Goal: Check status: Check status

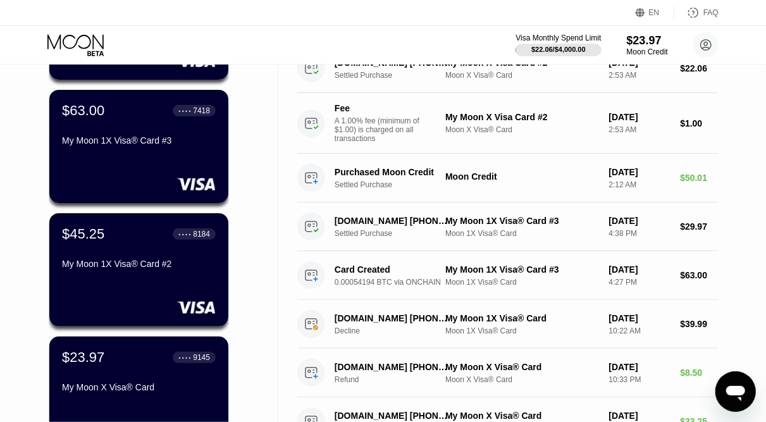
scroll to position [190, 0]
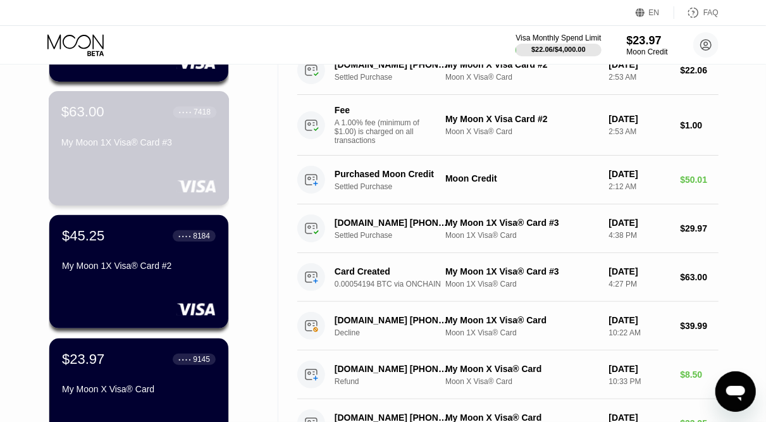
click at [121, 120] on div "$63.00 ● ● ● ● 7418" at bounding box center [138, 112] width 155 height 16
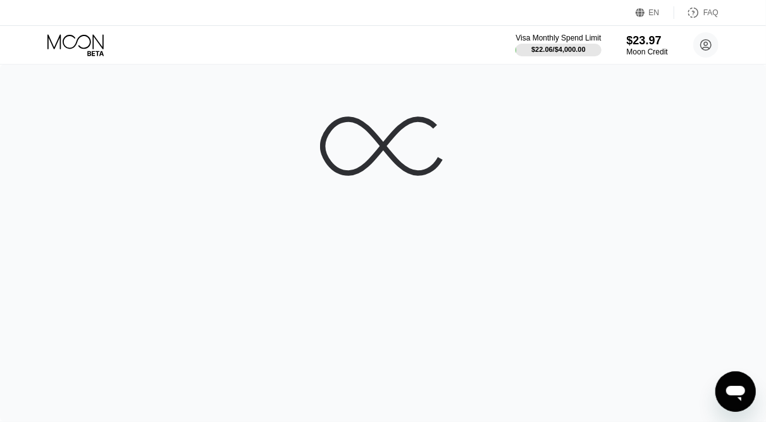
click at [121, 123] on div at bounding box center [383, 243] width 766 height 358
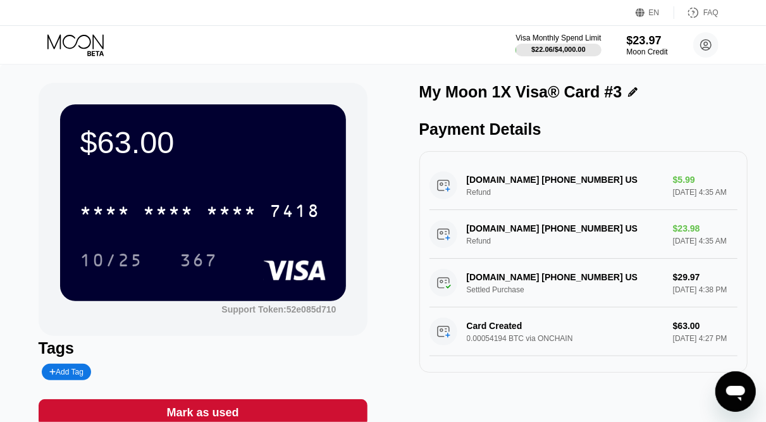
click at [67, 40] on icon at bounding box center [76, 45] width 59 height 22
